Goal: Task Accomplishment & Management: Manage account settings

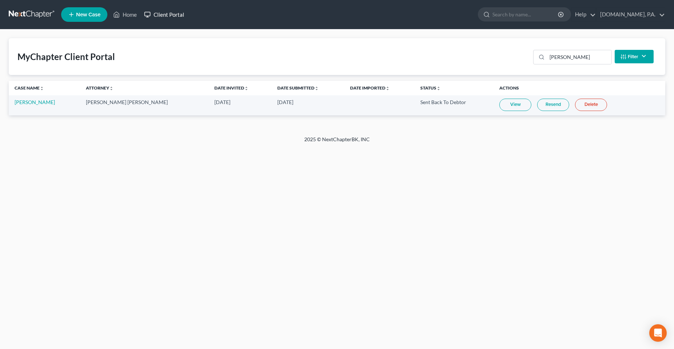
click at [170, 13] on link "Client Portal" at bounding box center [163, 14] width 47 height 13
click at [570, 59] on input "[PERSON_NAME]" at bounding box center [579, 57] width 64 height 14
click at [536, 103] on link "Resend" at bounding box center [545, 105] width 32 height 12
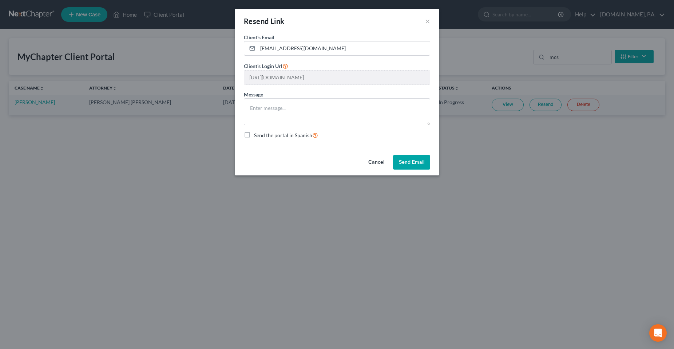
click at [377, 162] on button "Cancel" at bounding box center [376, 162] width 28 height 15
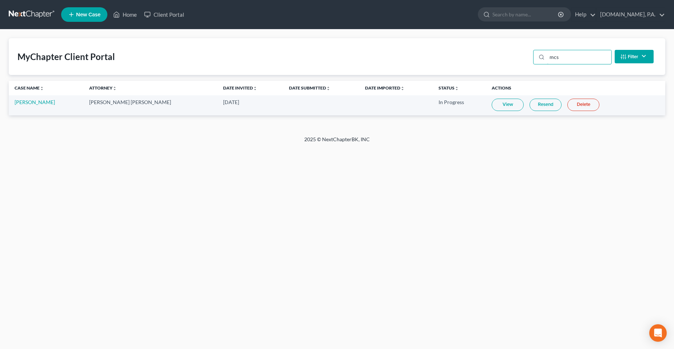
drag, startPoint x: 572, startPoint y: 56, endPoint x: 478, endPoint y: 69, distance: 95.4
click at [487, 69] on div "MyChapter Client Portal mcs Filter Status Filter... Invited In Progress Ready T…" at bounding box center [337, 56] width 656 height 37
click at [530, 104] on link "Resend" at bounding box center [545, 105] width 32 height 12
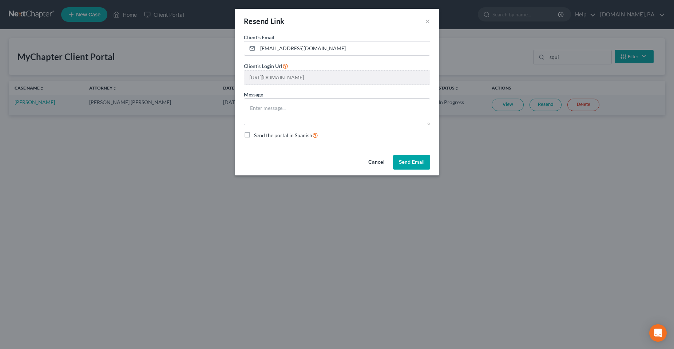
click at [377, 160] on button "Cancel" at bounding box center [376, 162] width 28 height 15
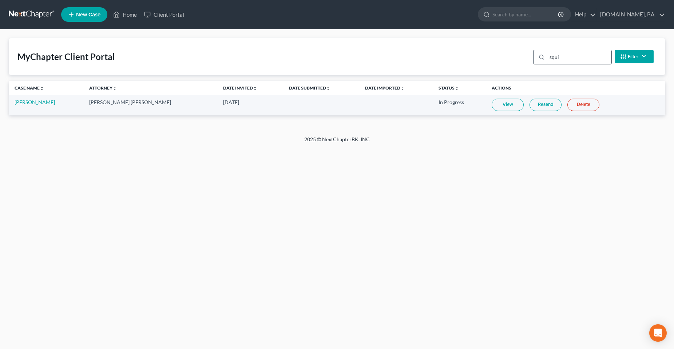
drag, startPoint x: 570, startPoint y: 60, endPoint x: 574, endPoint y: 60, distance: 4.4
click at [571, 60] on input "squi" at bounding box center [579, 57] width 64 height 14
click at [574, 60] on input "squi" at bounding box center [579, 57] width 64 height 14
click at [574, 59] on input "squi" at bounding box center [579, 57] width 64 height 14
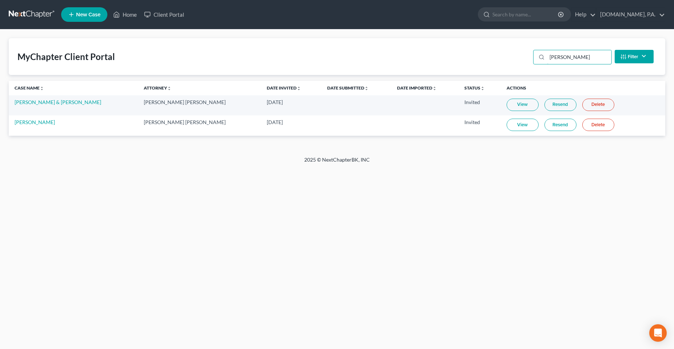
type input "[PERSON_NAME]"
drag, startPoint x: 196, startPoint y: 196, endPoint x: 195, endPoint y: 179, distance: 17.5
click at [196, 198] on div "Home New Case Client Portal [DOMAIN_NAME], P.A. [PERSON_NAME][EMAIL_ADDRESS][DO…" at bounding box center [337, 174] width 674 height 349
click at [261, 130] on td "[DATE]" at bounding box center [291, 125] width 60 height 20
drag, startPoint x: 255, startPoint y: 127, endPoint x: 193, endPoint y: 129, distance: 62.2
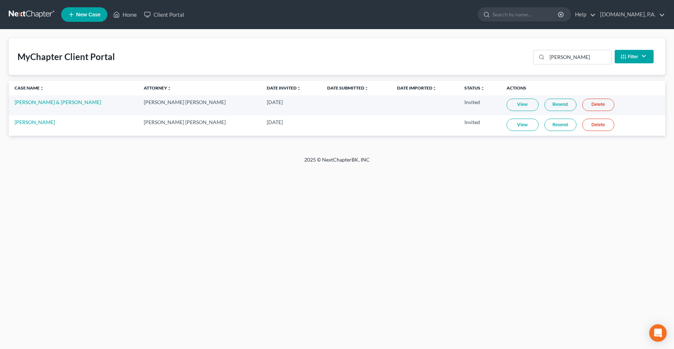
click at [194, 129] on tr "[PERSON_NAME] [PERSON_NAME] [PERSON_NAME] [DATE] Invited View Resend Delete" at bounding box center [337, 125] width 656 height 20
drag, startPoint x: 186, startPoint y: 193, endPoint x: 118, endPoint y: 190, distance: 68.1
click at [180, 194] on div "Home New Case Client Portal [DOMAIN_NAME], P.A. [PERSON_NAME][EMAIL_ADDRESS][DO…" at bounding box center [337, 174] width 674 height 349
drag, startPoint x: 487, startPoint y: 251, endPoint x: 484, endPoint y: 252, distance: 3.8
click at [484, 252] on div "Home New Case Client Portal [DOMAIN_NAME], P.A. [PERSON_NAME][EMAIL_ADDRESS][DO…" at bounding box center [337, 174] width 674 height 349
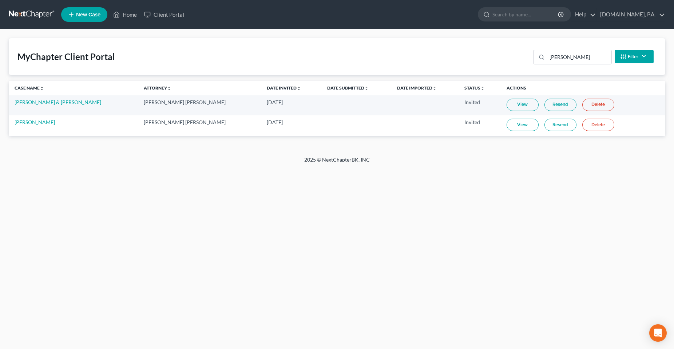
click at [189, 169] on div "Home New Case Client Portal [DOMAIN_NAME], P.A. [PERSON_NAME][EMAIL_ADDRESS][DO…" at bounding box center [337, 174] width 674 height 349
click at [219, 311] on div "Home New Case Client Portal [DOMAIN_NAME], P.A. [PERSON_NAME][EMAIL_ADDRESS][DO…" at bounding box center [337, 174] width 674 height 349
